Goal: Find contact information: Obtain details needed to contact an individual or organization

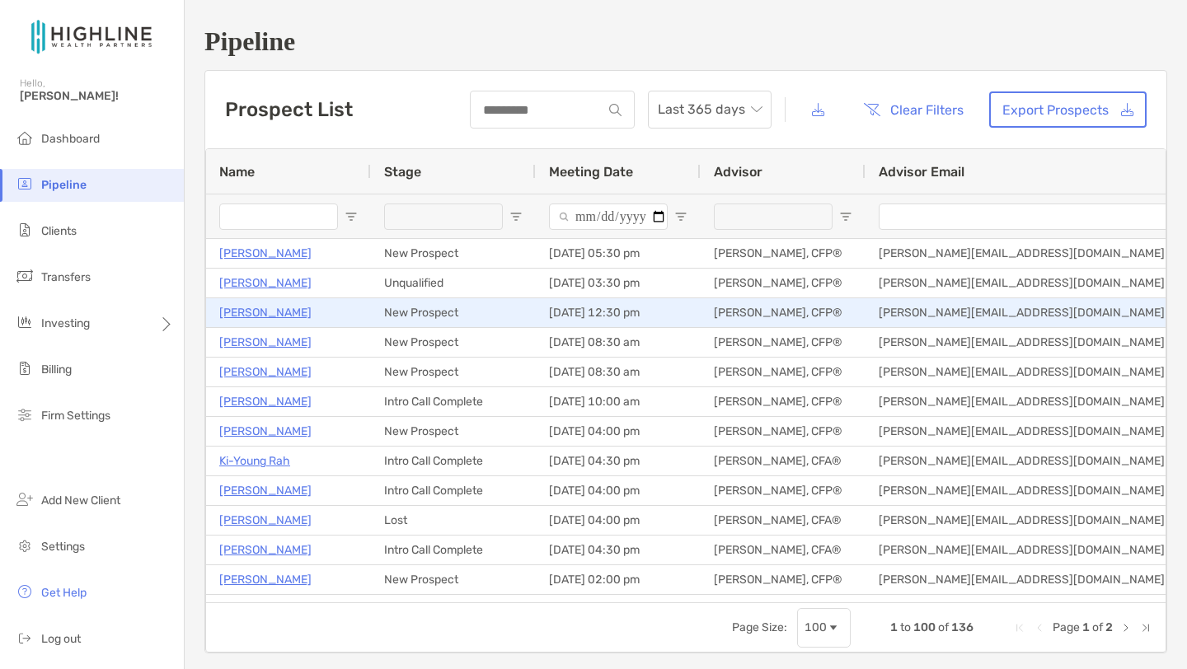
click at [250, 313] on p "Paul Ferro" at bounding box center [265, 313] width 92 height 21
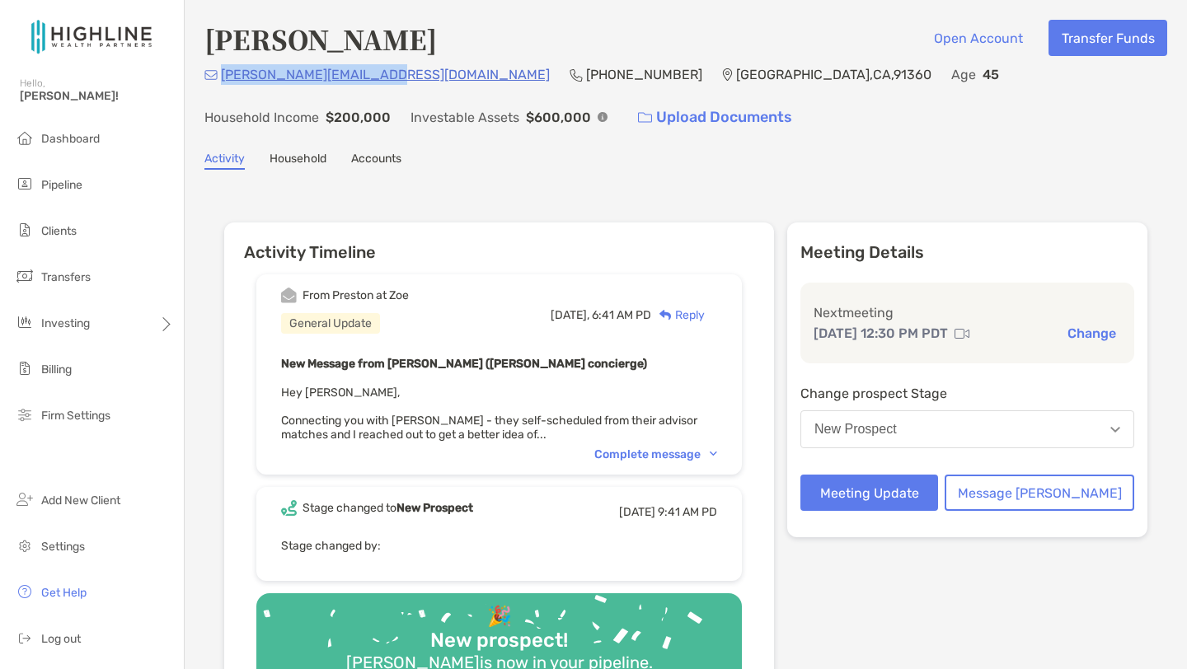
drag, startPoint x: 387, startPoint y: 77, endPoint x: 223, endPoint y: 80, distance: 164.1
click at [223, 80] on div "Paul@5nerdssoftware.com (805) 217-5224 Thousand Oaks , CA , 91360 Age 45 Househ…" at bounding box center [685, 99] width 963 height 71
copy p "Paul@5nerdssoftware.com"
click at [82, 185] on span "Pipeline" at bounding box center [61, 185] width 41 height 14
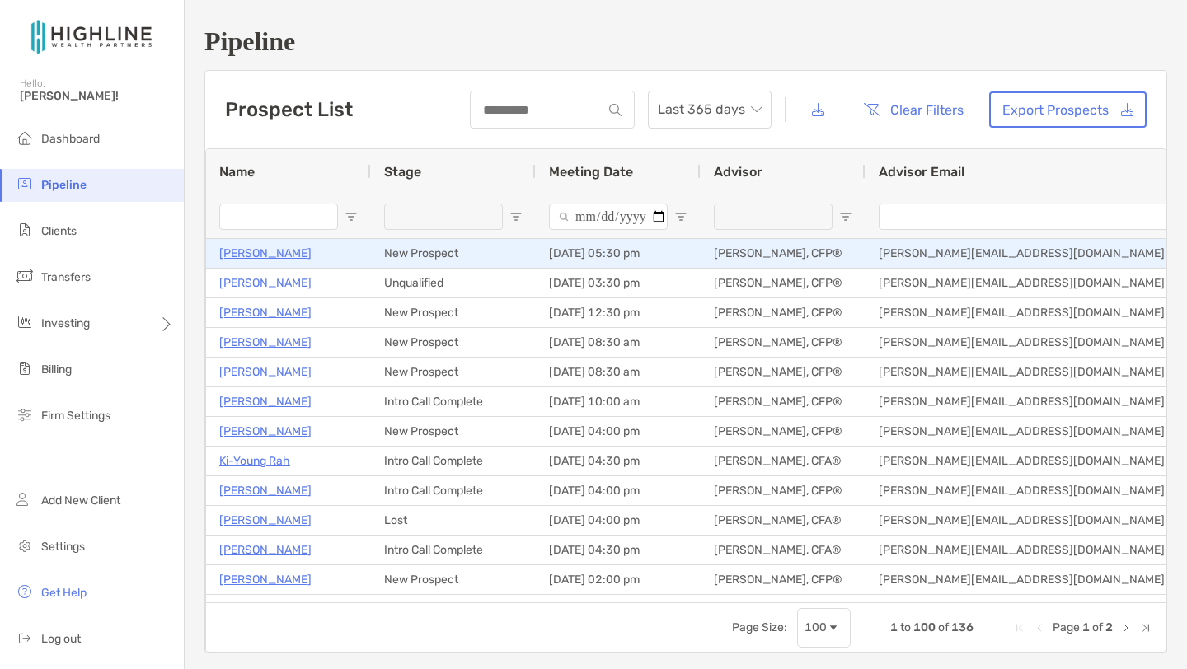
click at [253, 252] on p "[PERSON_NAME]" at bounding box center [265, 253] width 92 height 21
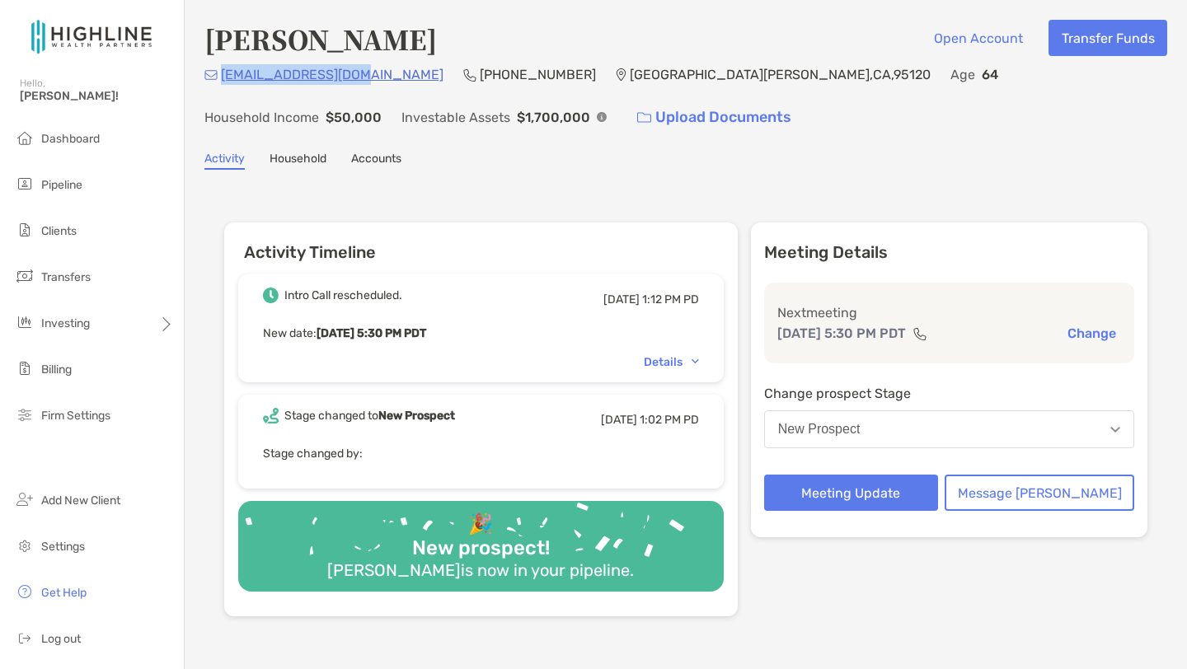
drag, startPoint x: 361, startPoint y: 73, endPoint x: 223, endPoint y: 79, distance: 138.6
click at [223, 79] on div "[EMAIL_ADDRESS][DOMAIN_NAME] [PHONE_NUMBER] [GEOGRAPHIC_DATA] Age [DEMOGRAPHIC_…" at bounding box center [685, 99] width 963 height 71
copy p "[EMAIL_ADDRESS][DOMAIN_NAME]"
